Goal: Task Accomplishment & Management: Manage account settings

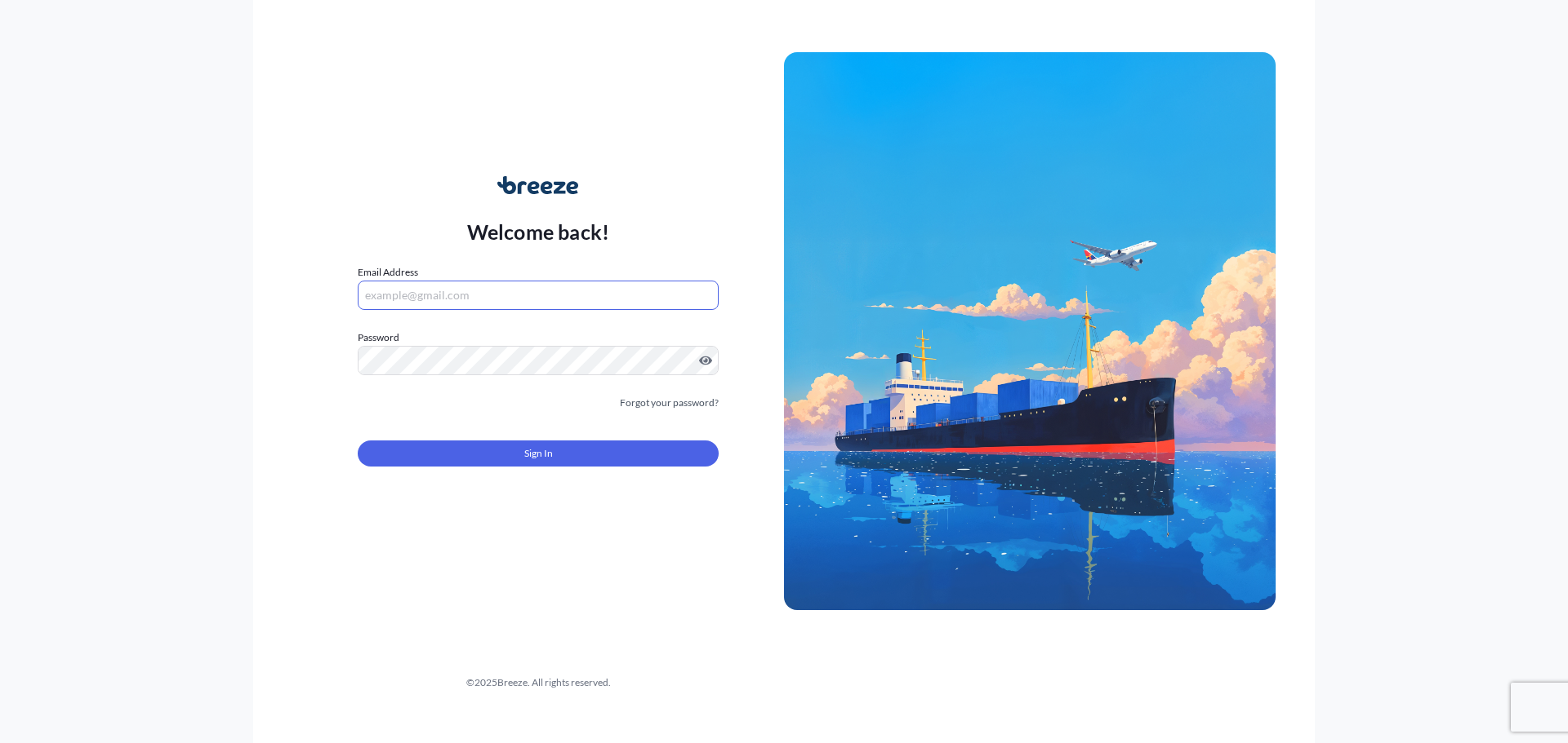
click at [436, 298] on input "Email Address" at bounding box center [538, 295] width 361 height 30
type input "[PERSON_NAME][EMAIL_ADDRESS][PERSON_NAME][DOMAIN_NAME]"
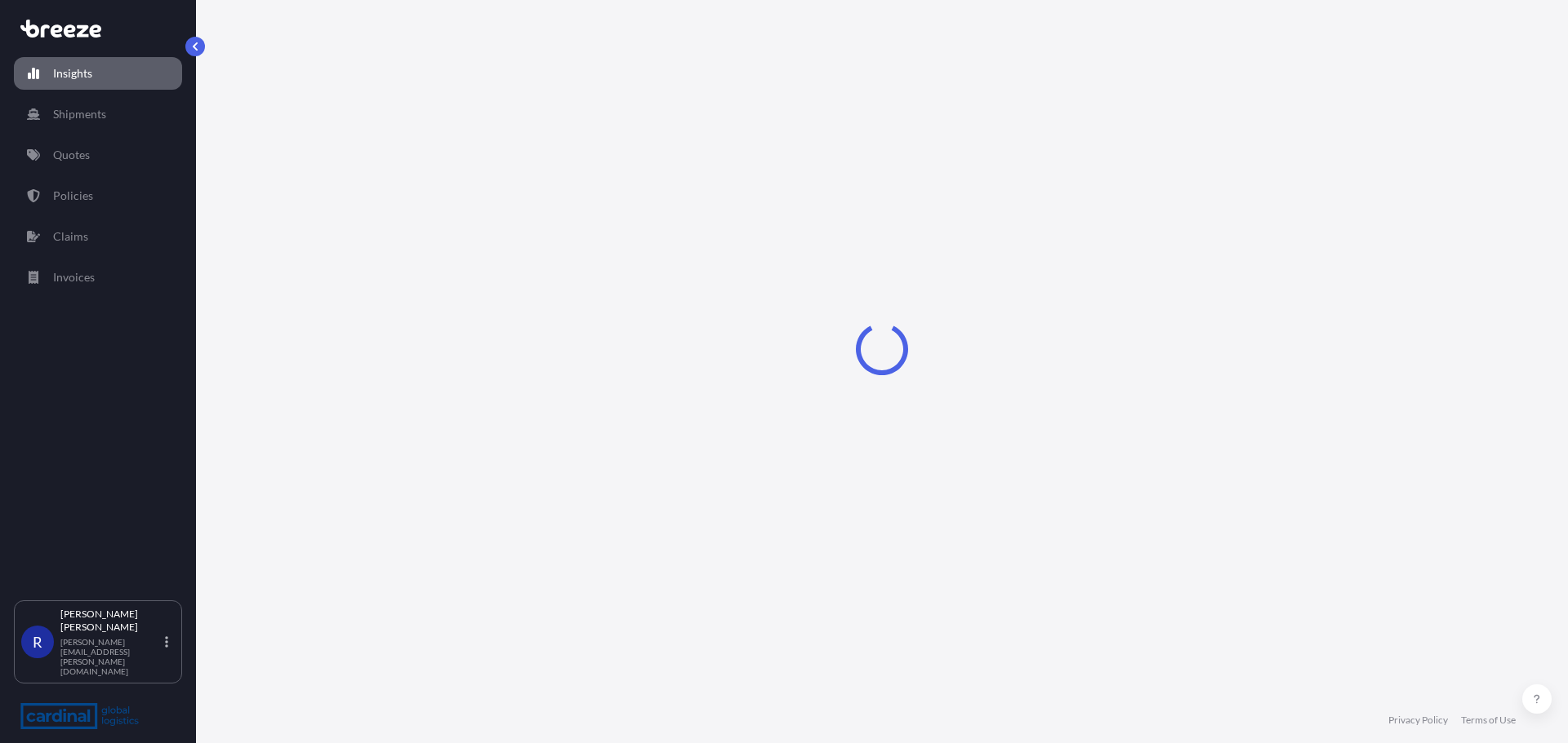
select select "2025"
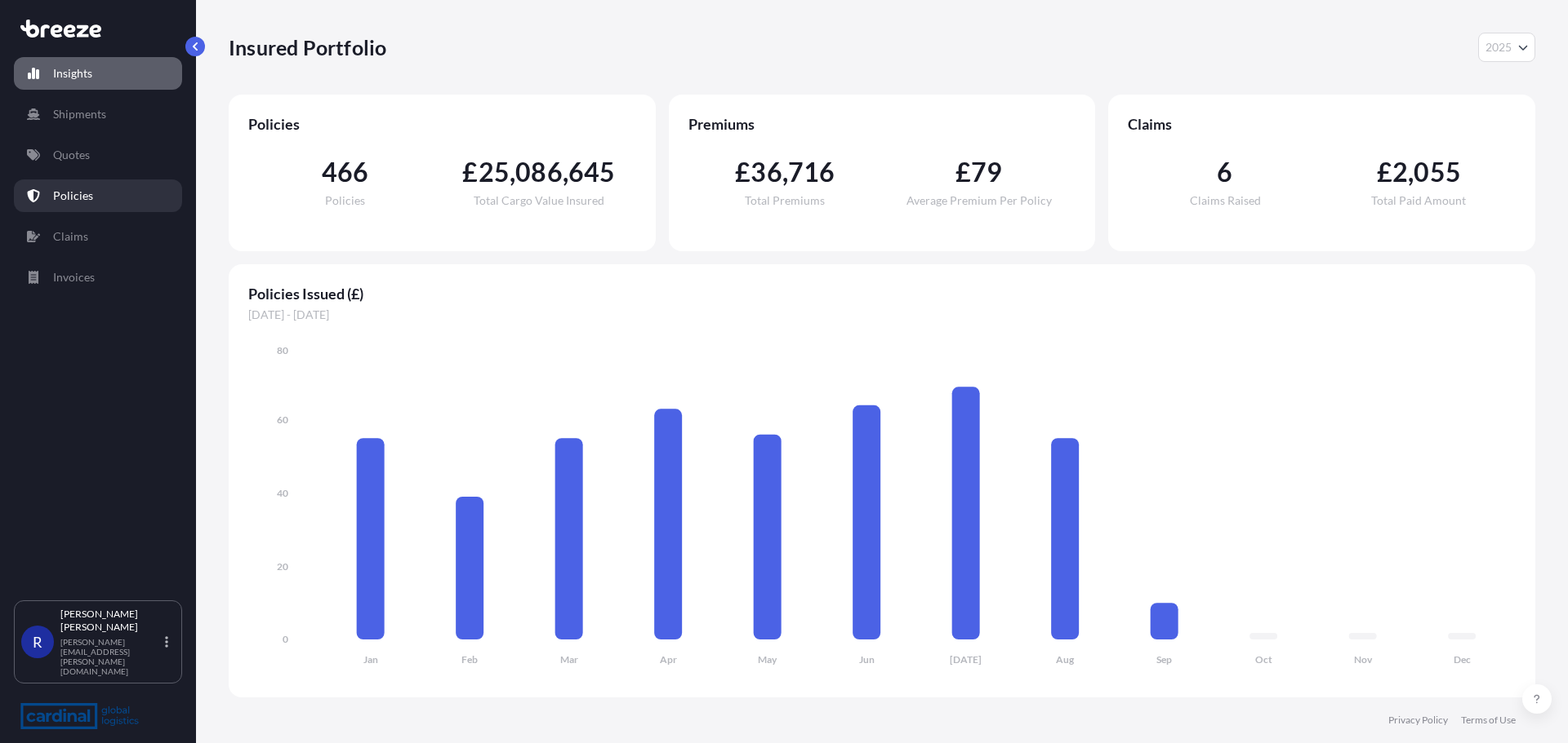
click at [89, 191] on p "Policies" at bounding box center [73, 196] width 40 height 16
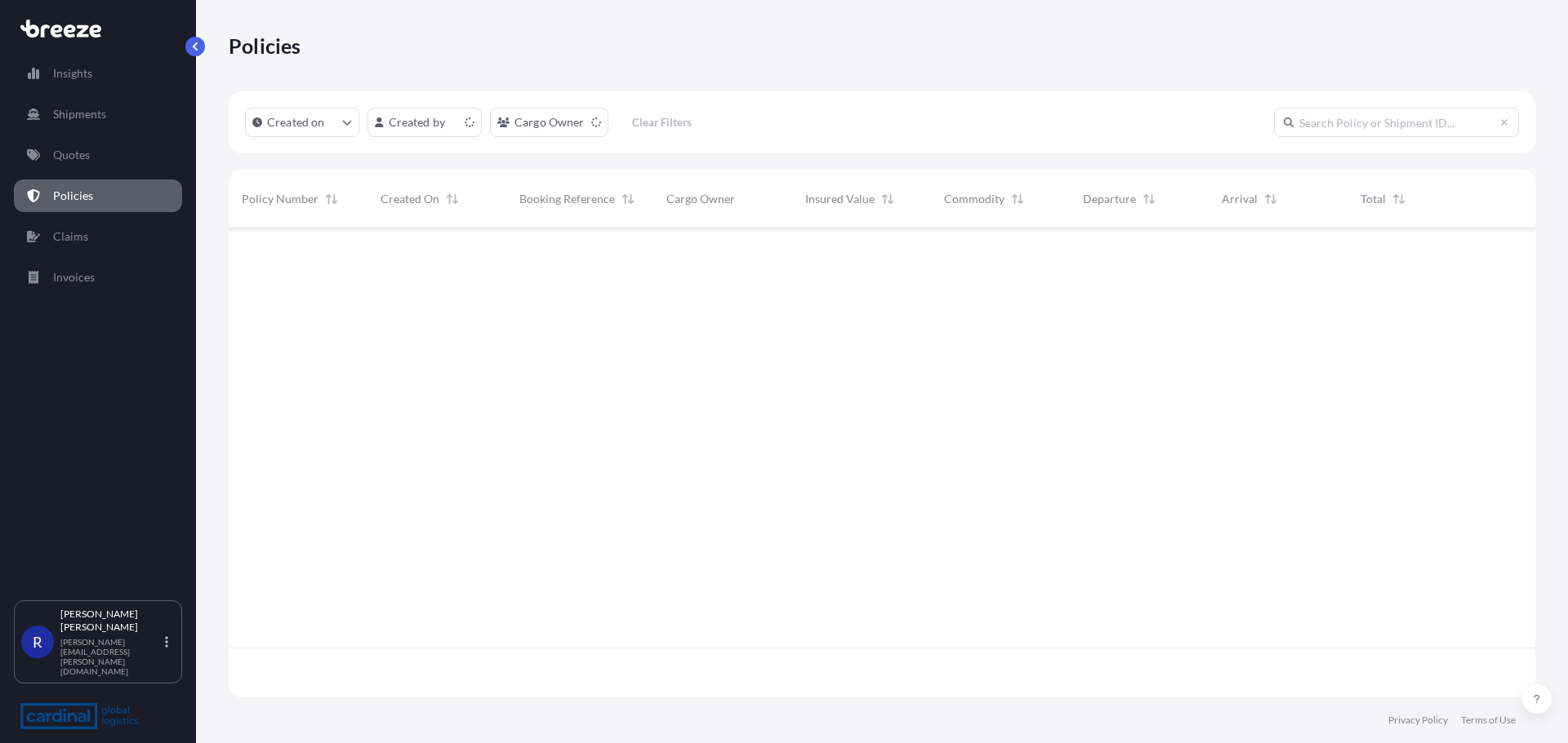
scroll to position [466, 1294]
click at [88, 634] on p "[PERSON_NAME]" at bounding box center [111, 621] width 101 height 26
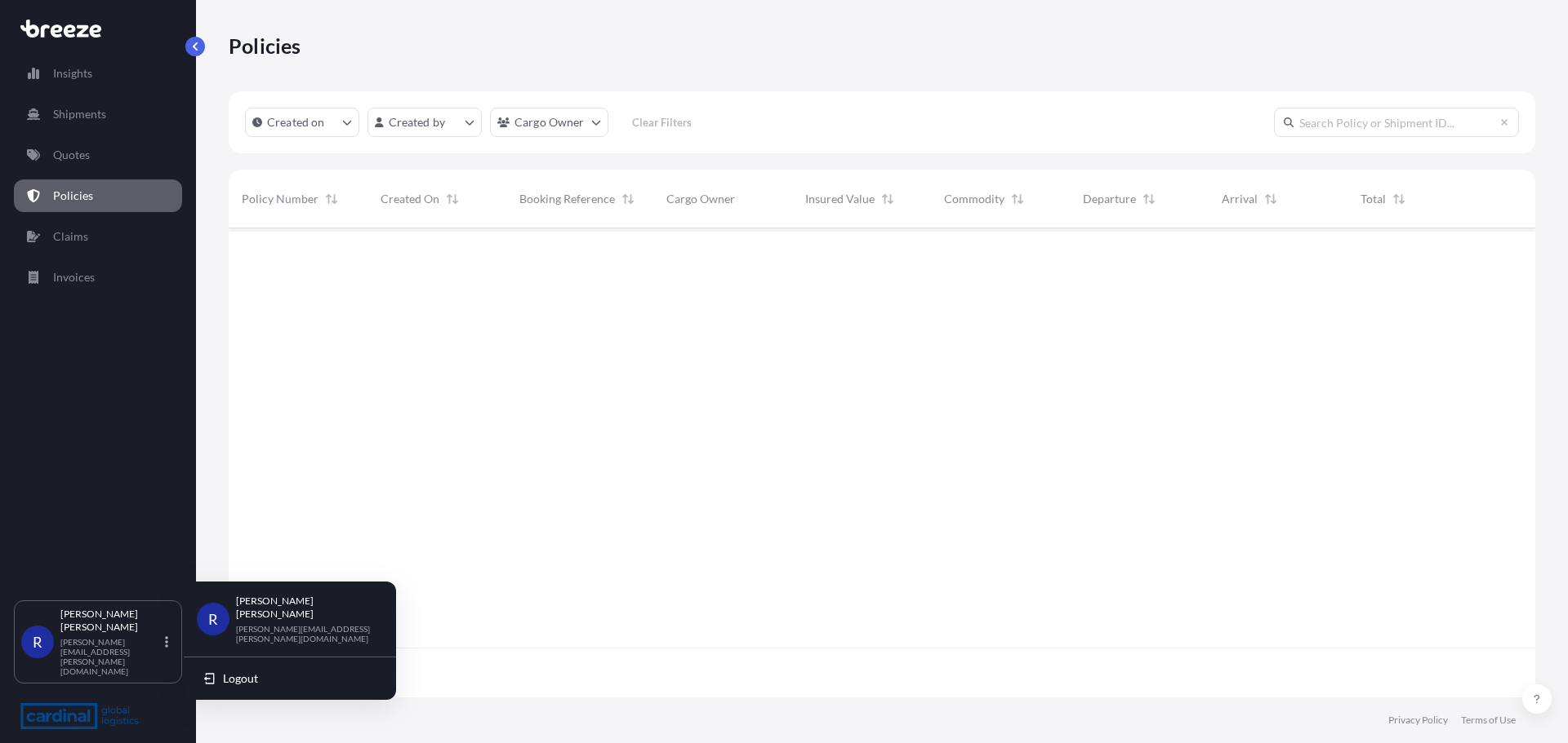
click at [302, 604] on p "[PERSON_NAME]" at bounding box center [303, 607] width 134 height 26
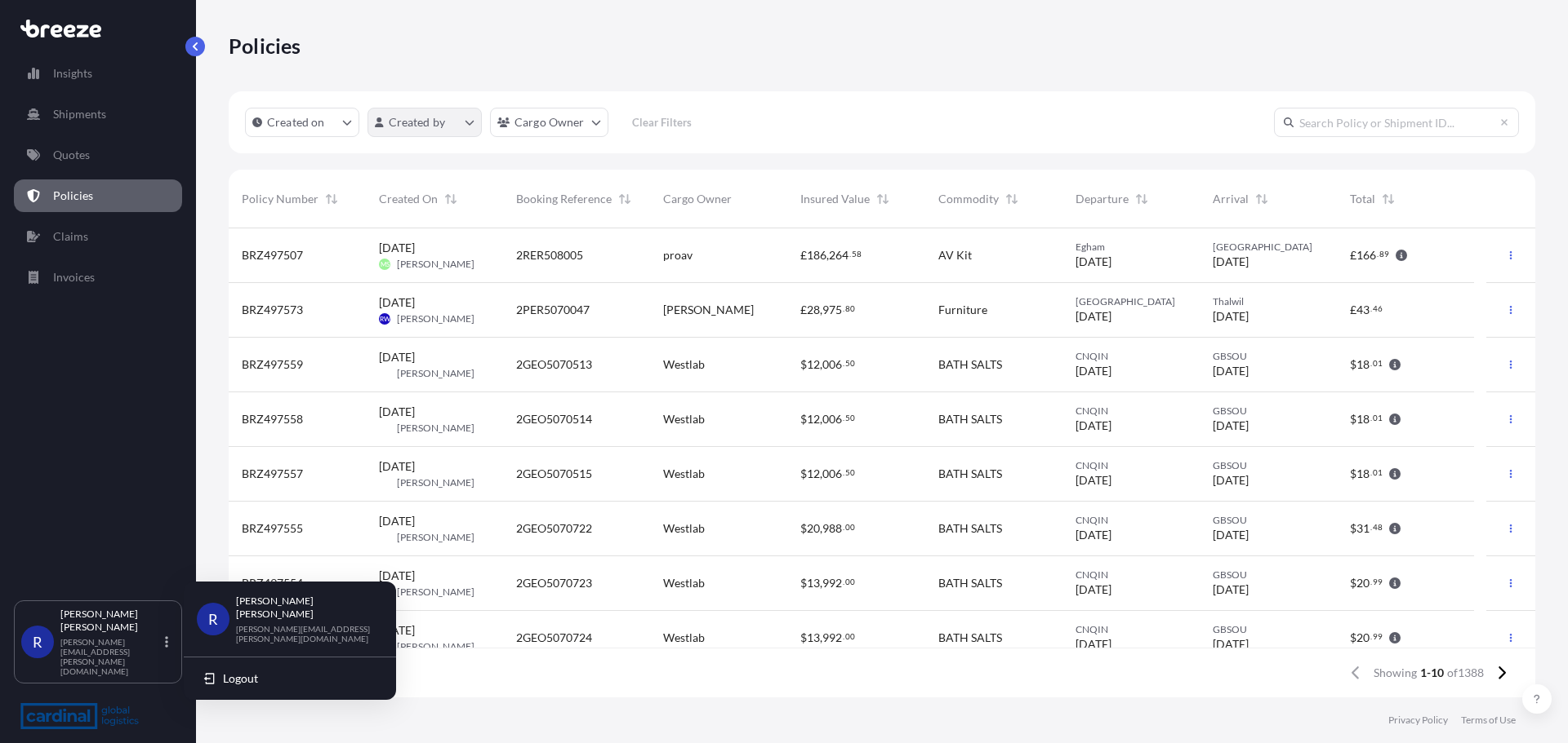
click at [465, 127] on html "Insights Shipments Quotes Policies Claims Invoices R Ross McDaid [EMAIL_ADDRESS…" at bounding box center [784, 371] width 1568 height 743
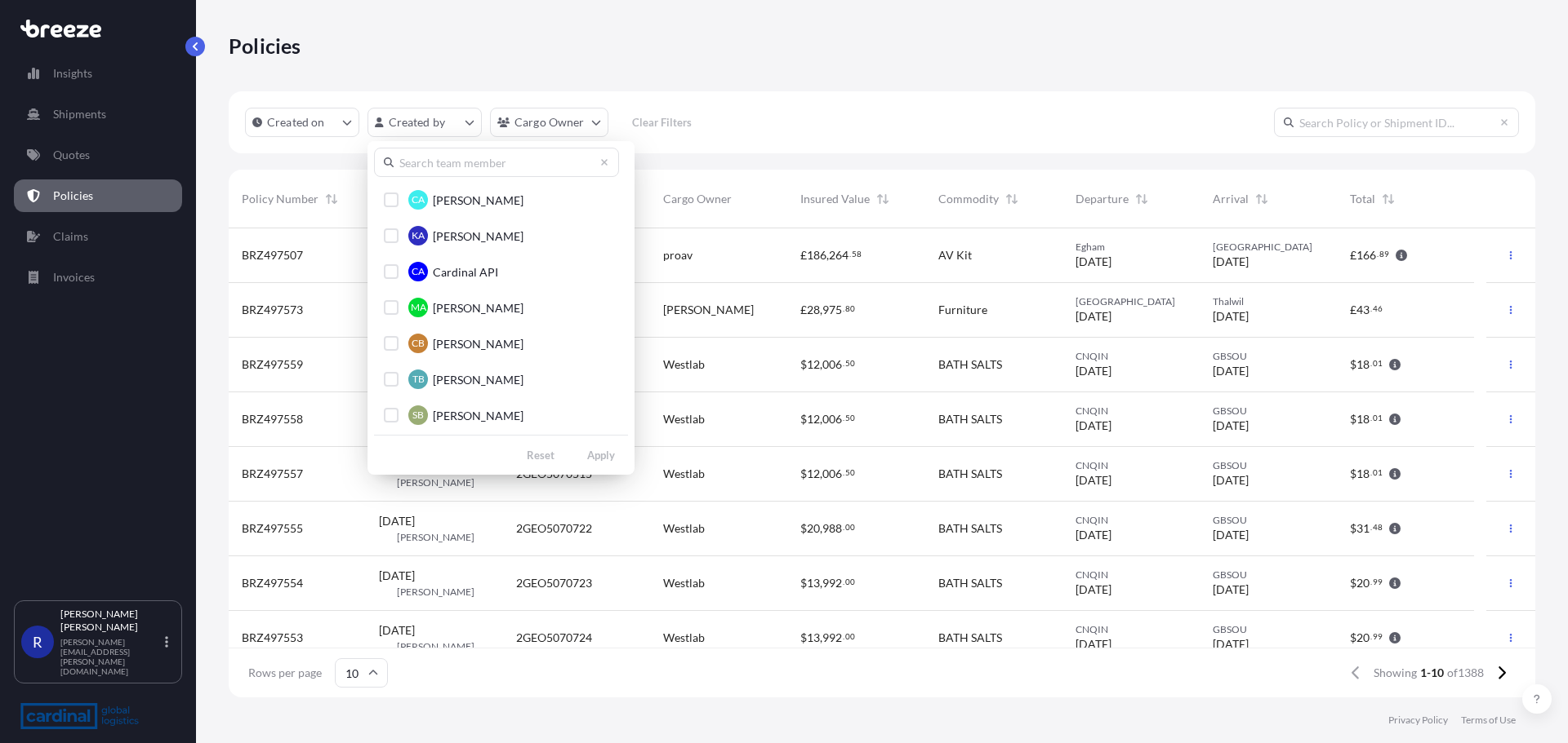
click at [482, 163] on input "text" at bounding box center [496, 162] width 245 height 30
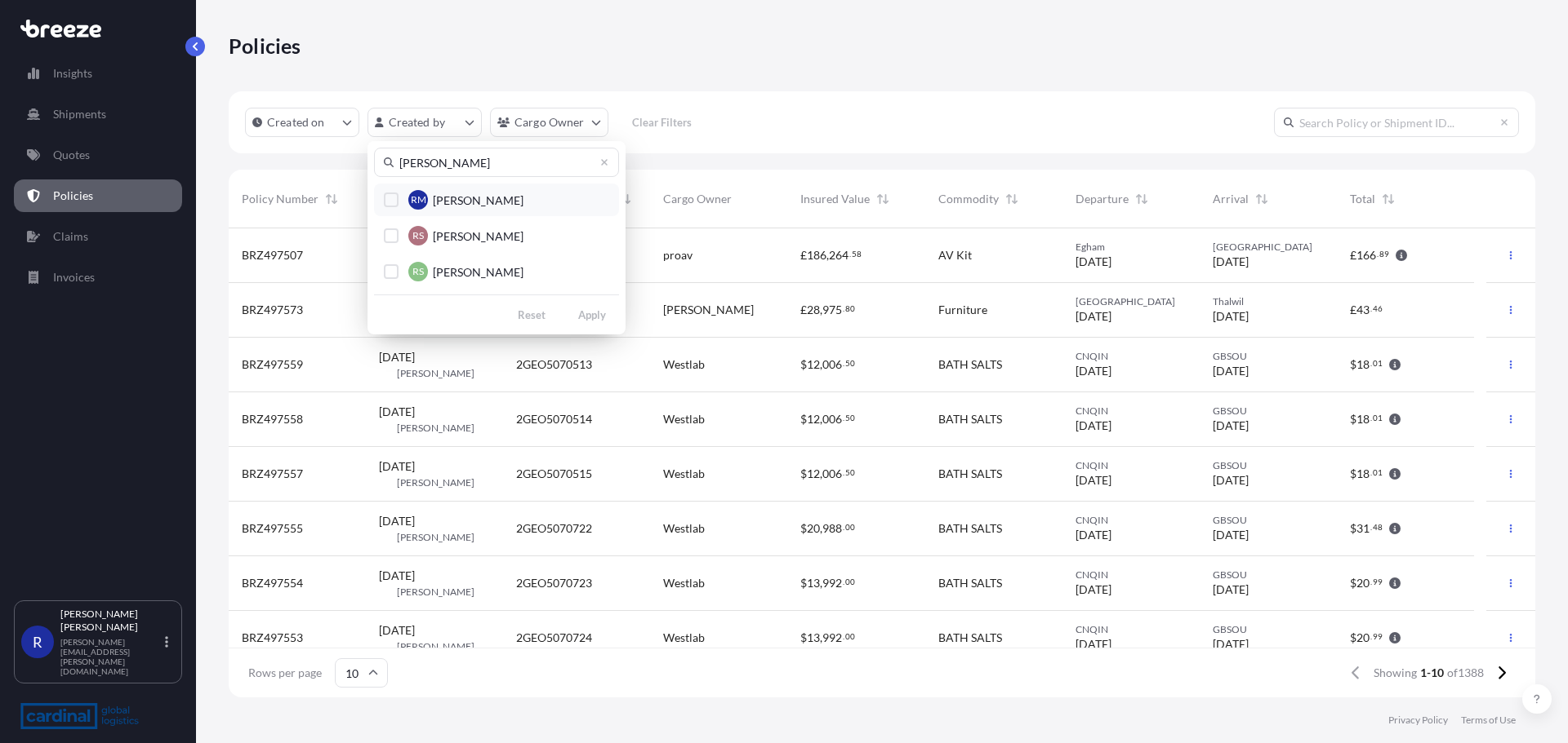
type input "[PERSON_NAME]"
click at [392, 204] on div "Select Option" at bounding box center [391, 199] width 14 height 14
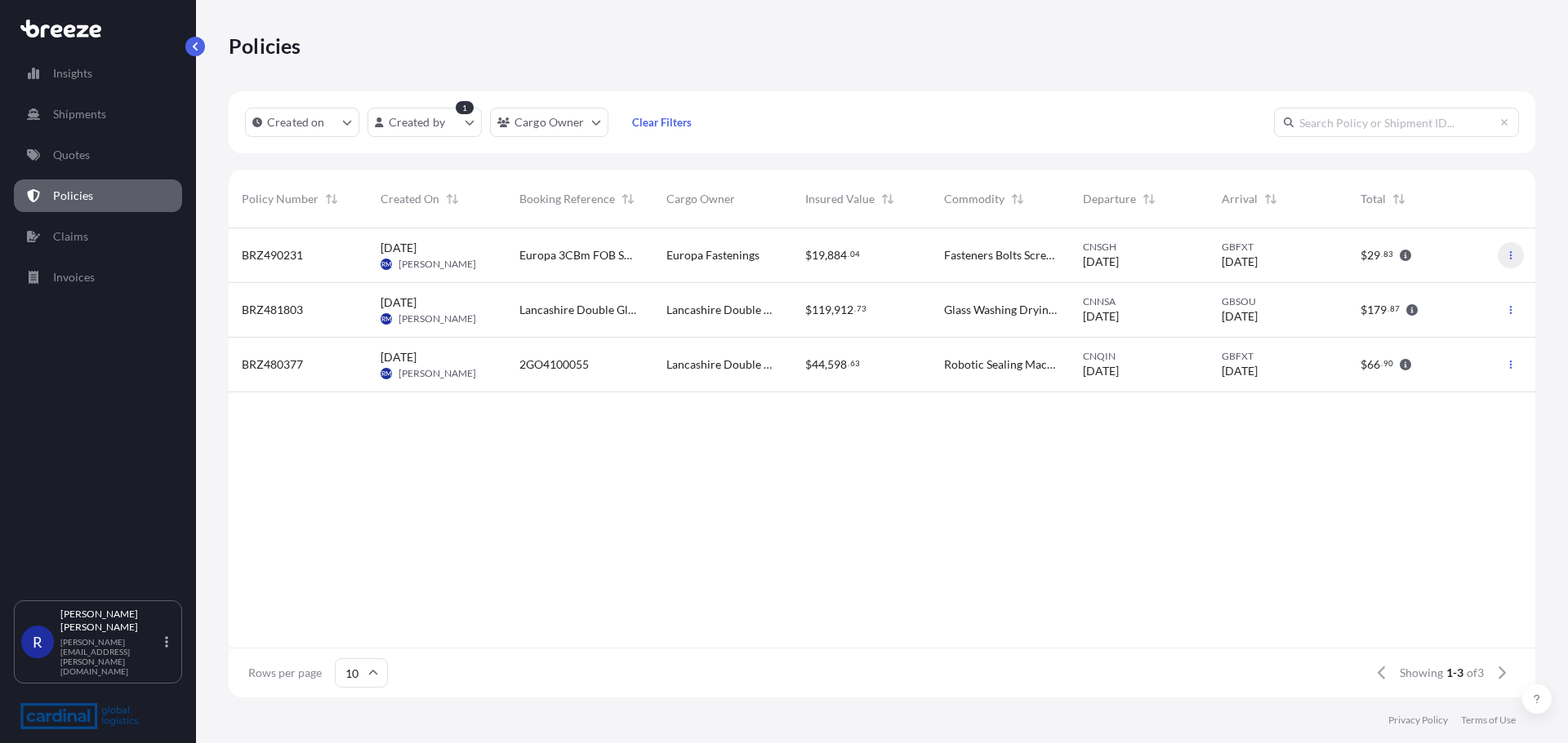
click at [1506, 256] on icon "button" at bounding box center [1511, 256] width 10 height 10
click at [1454, 288] on p "Download certificate" at bounding box center [1433, 288] width 107 height 16
